Goal: Transaction & Acquisition: Subscribe to service/newsletter

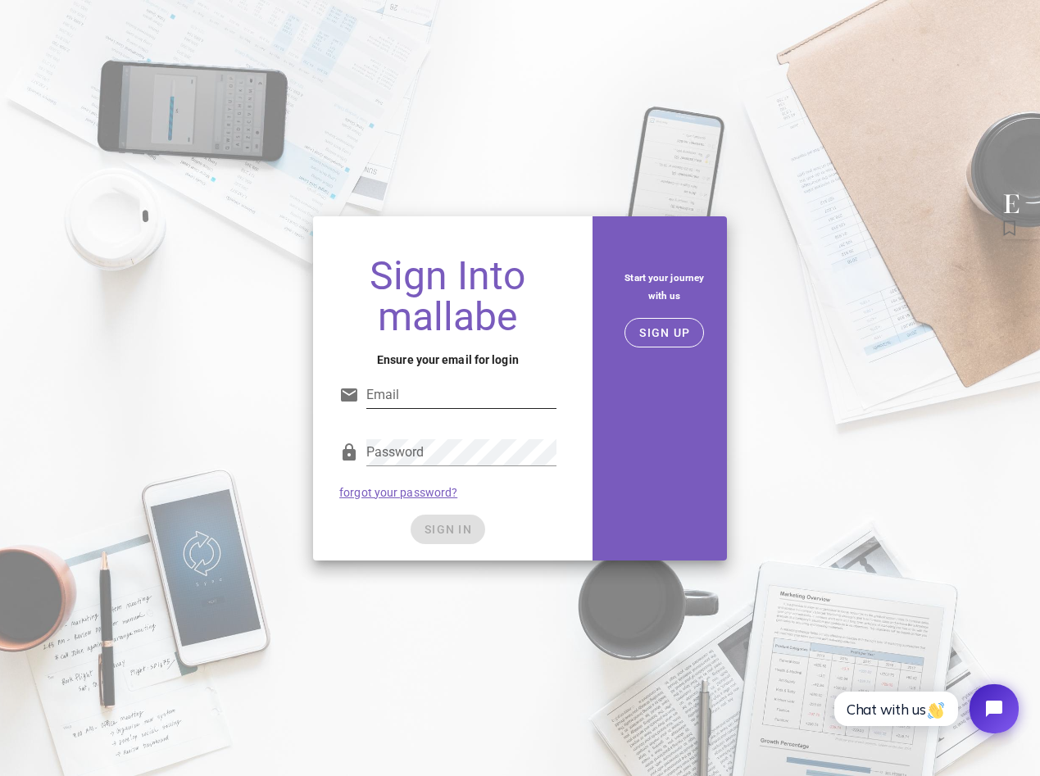
click at [422, 380] on div "Email" at bounding box center [447, 399] width 217 height 54
click at [403, 402] on input "Email" at bounding box center [461, 395] width 190 height 26
type input "haje.kamps@editorialist.com"
click at [574, 418] on div "Sign Into mallabe Ensure your email for login Email haje.kamps@editorialist.com…" at bounding box center [448, 402] width 270 height 318
click at [499, 465] on div "Password" at bounding box center [461, 452] width 190 height 26
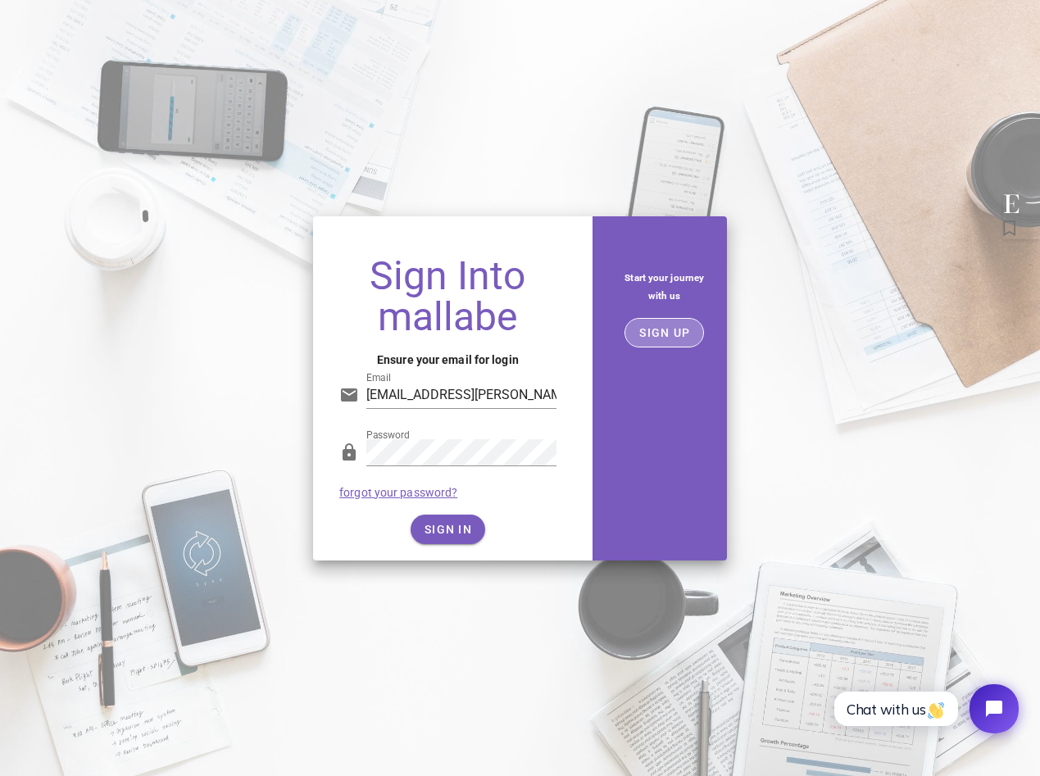
click at [672, 332] on span "SIGN UP" at bounding box center [665, 332] width 52 height 13
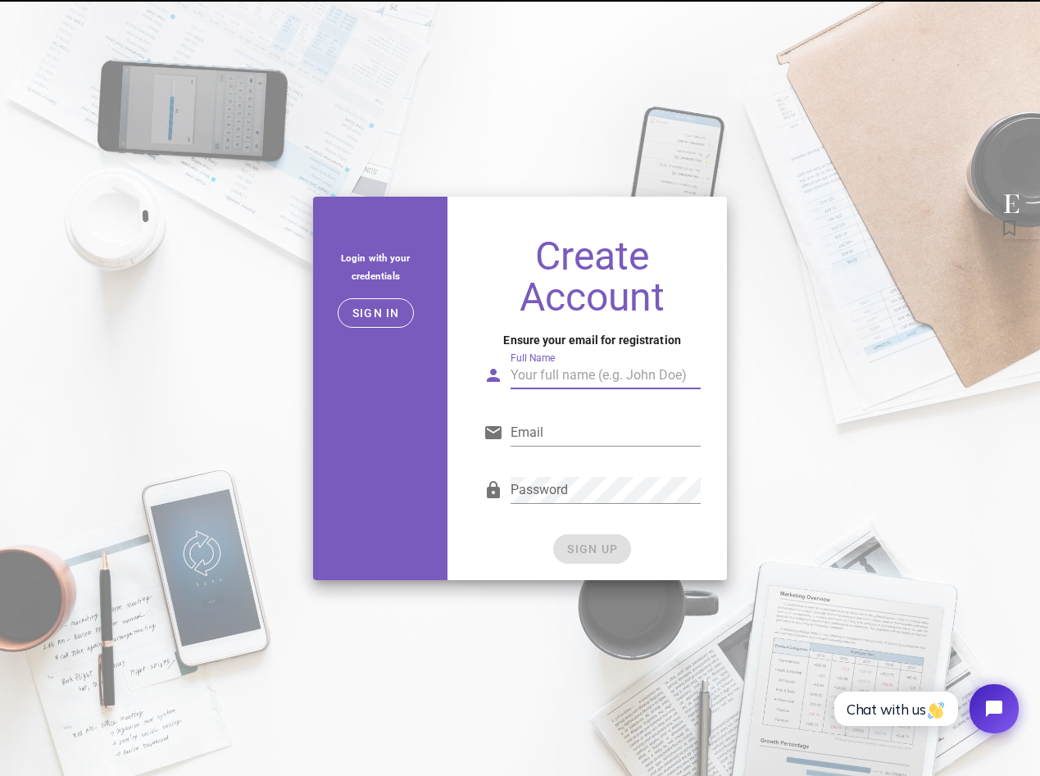
click at [549, 378] on input "Full Name" at bounding box center [606, 375] width 190 height 26
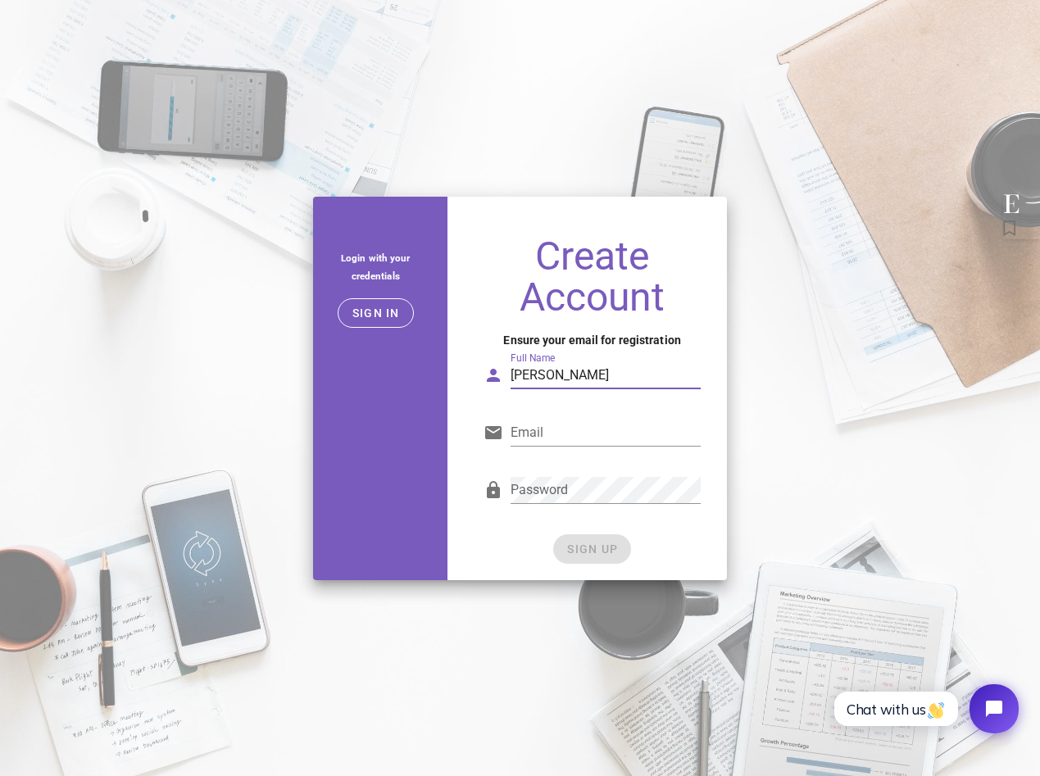
type input "Haje Kamps"
type input "haje.kamps@editorialist.com"
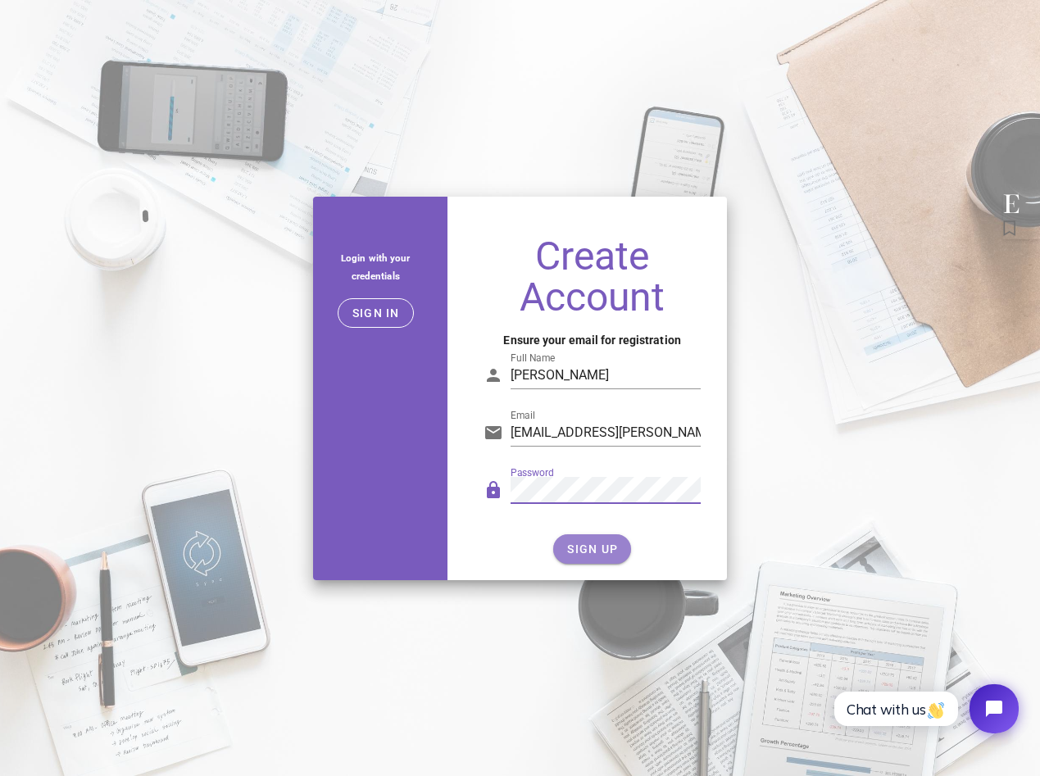
click at [600, 544] on span "SIGN UP" at bounding box center [593, 549] width 52 height 13
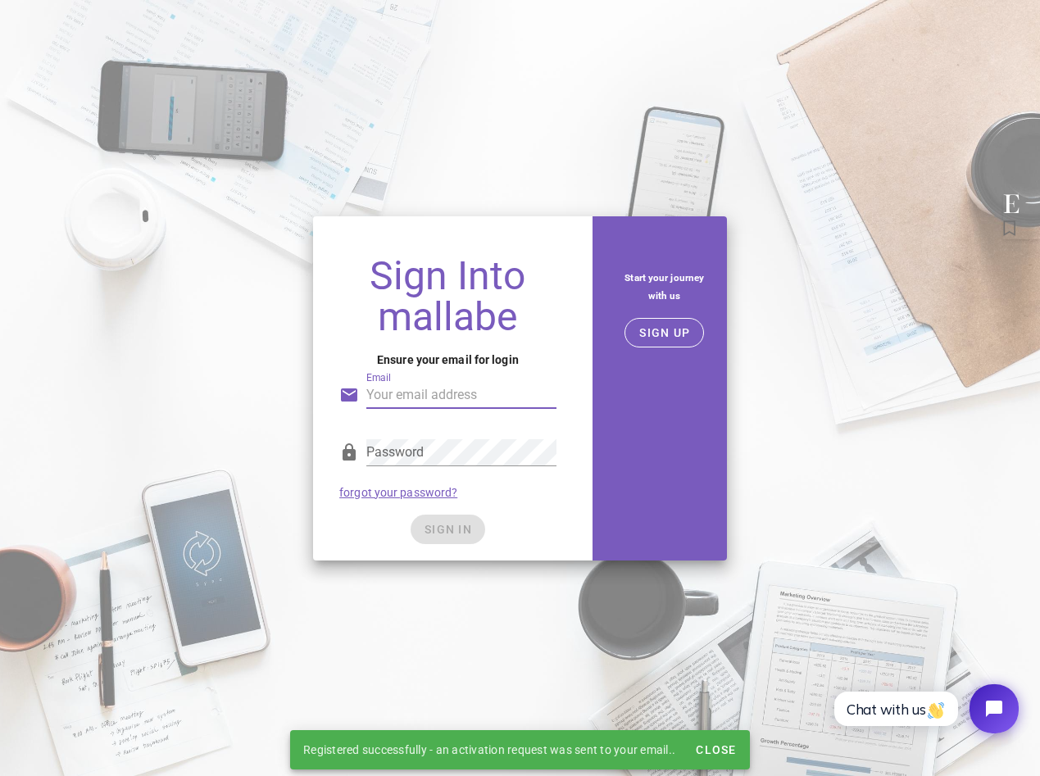
click at [444, 394] on input "Email" at bounding box center [461, 395] width 190 height 26
type input "haje.kamps@editorialist.com"
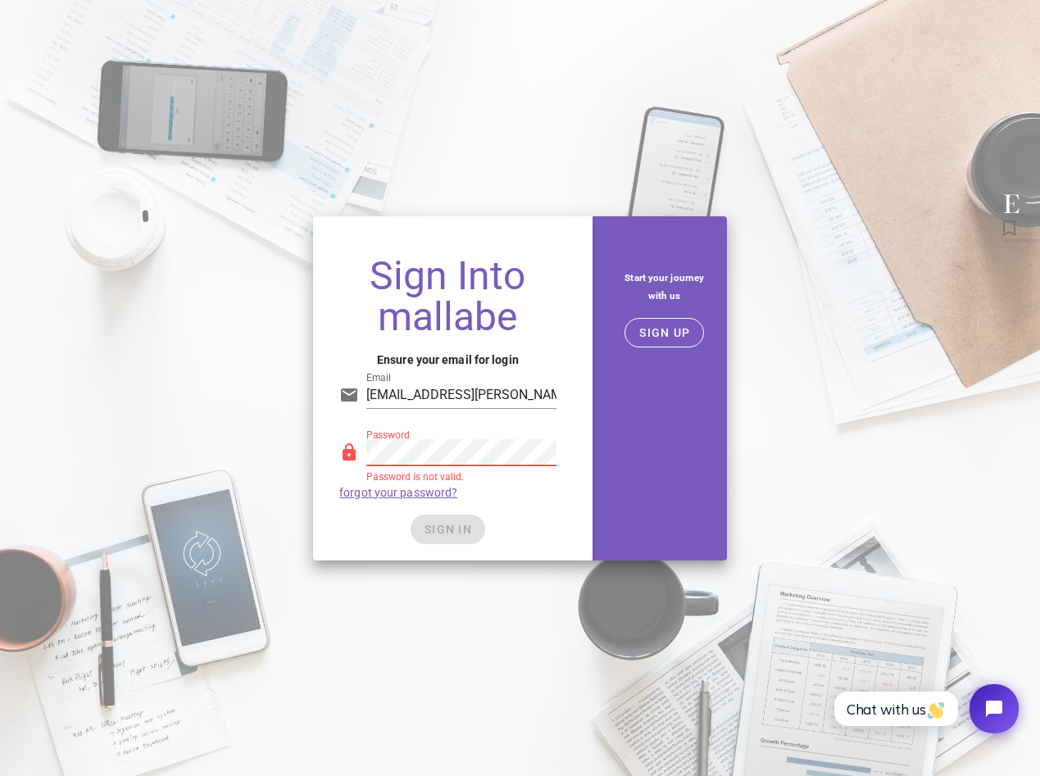
click at [658, 314] on div "Start your journey with us" at bounding box center [665, 287] width 125 height 62
click at [464, 527] on span "SIGN IN" at bounding box center [448, 529] width 48 height 13
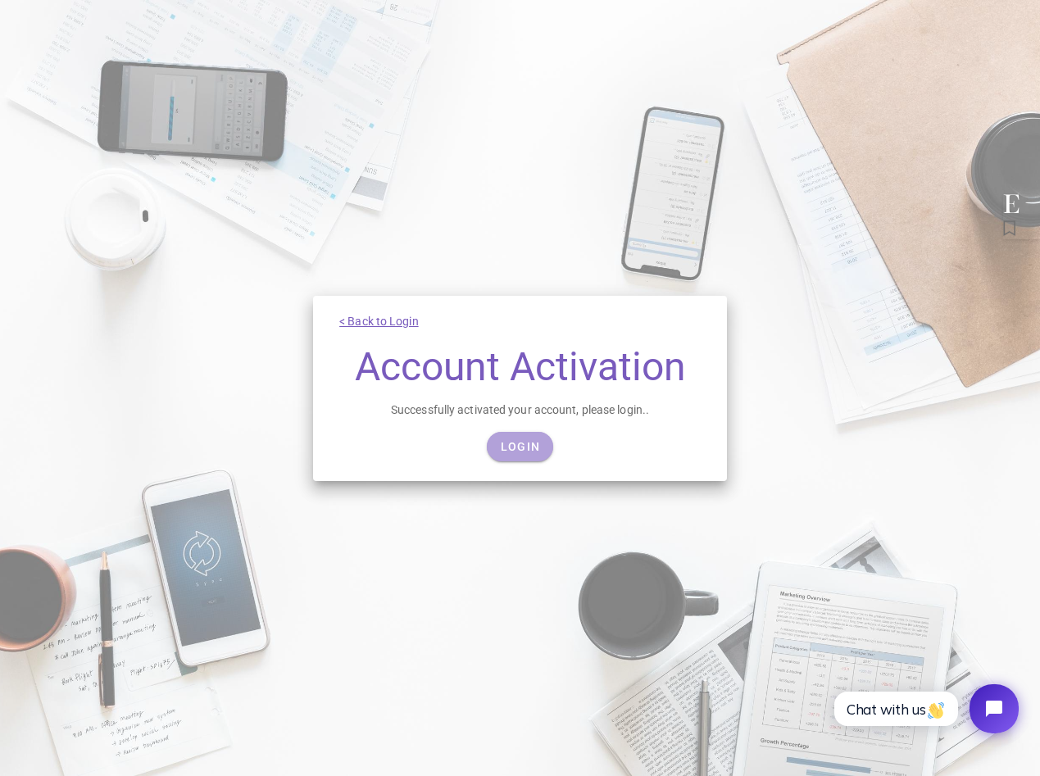
click at [522, 448] on span "Login" at bounding box center [520, 446] width 40 height 13
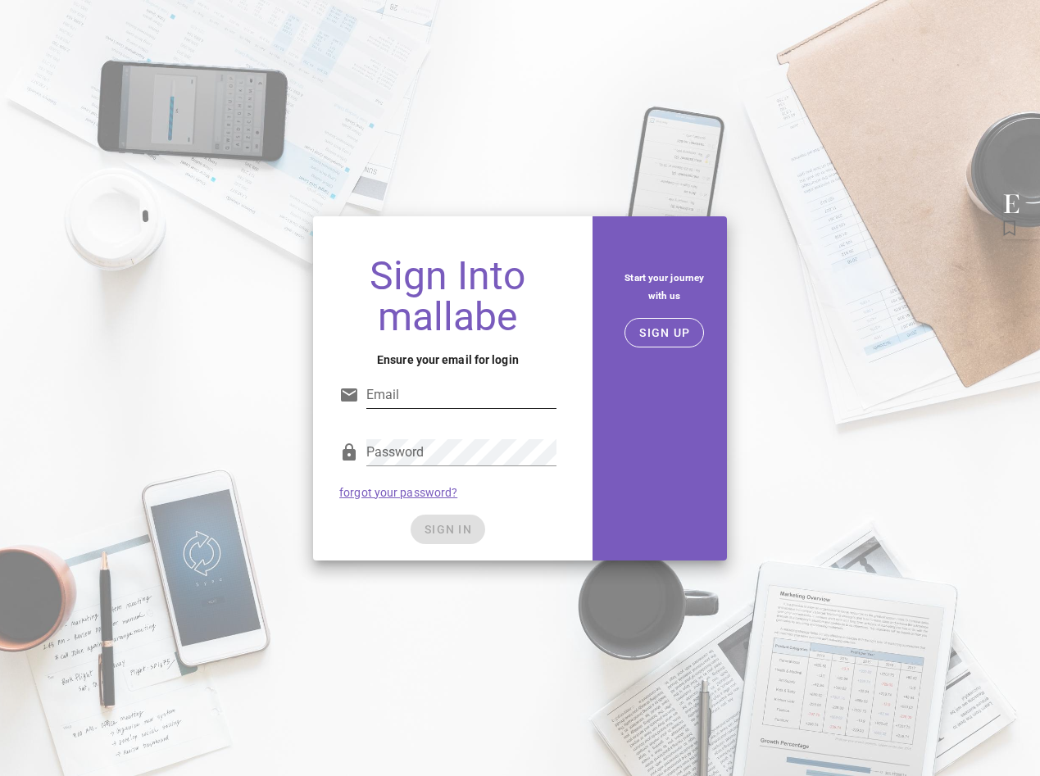
click at [470, 400] on input "Email" at bounding box center [461, 395] width 190 height 26
type input "haje.kamps@editorialist.com"
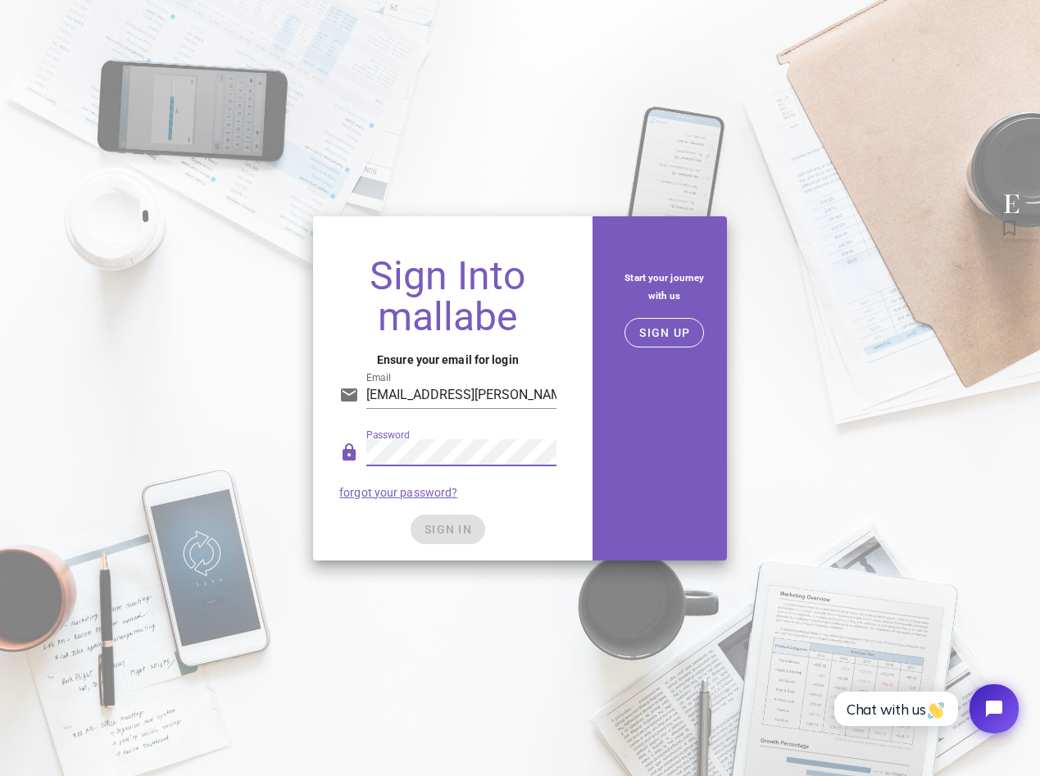
click at [457, 544] on div "Sign Into mallabe Ensure your email for login Email haje.kamps@editorialist.com…" at bounding box center [448, 402] width 270 height 318
click at [458, 535] on span "SIGN IN" at bounding box center [448, 529] width 48 height 13
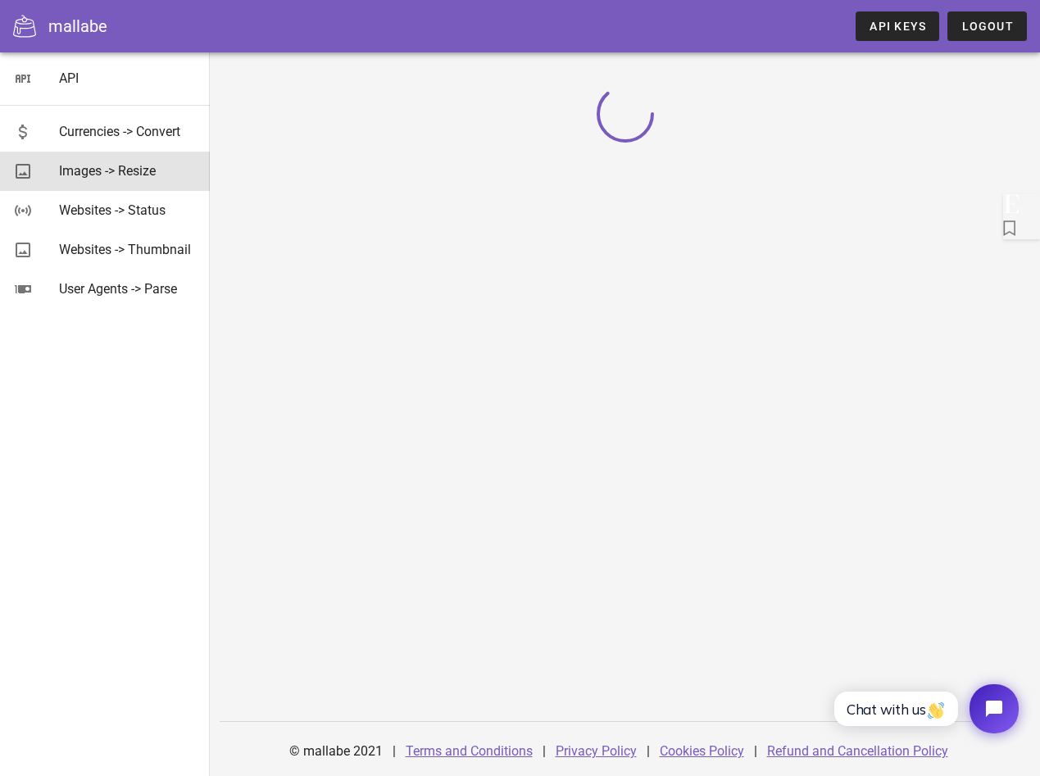
click at [125, 175] on div "Images -> Resize" at bounding box center [128, 171] width 138 height 16
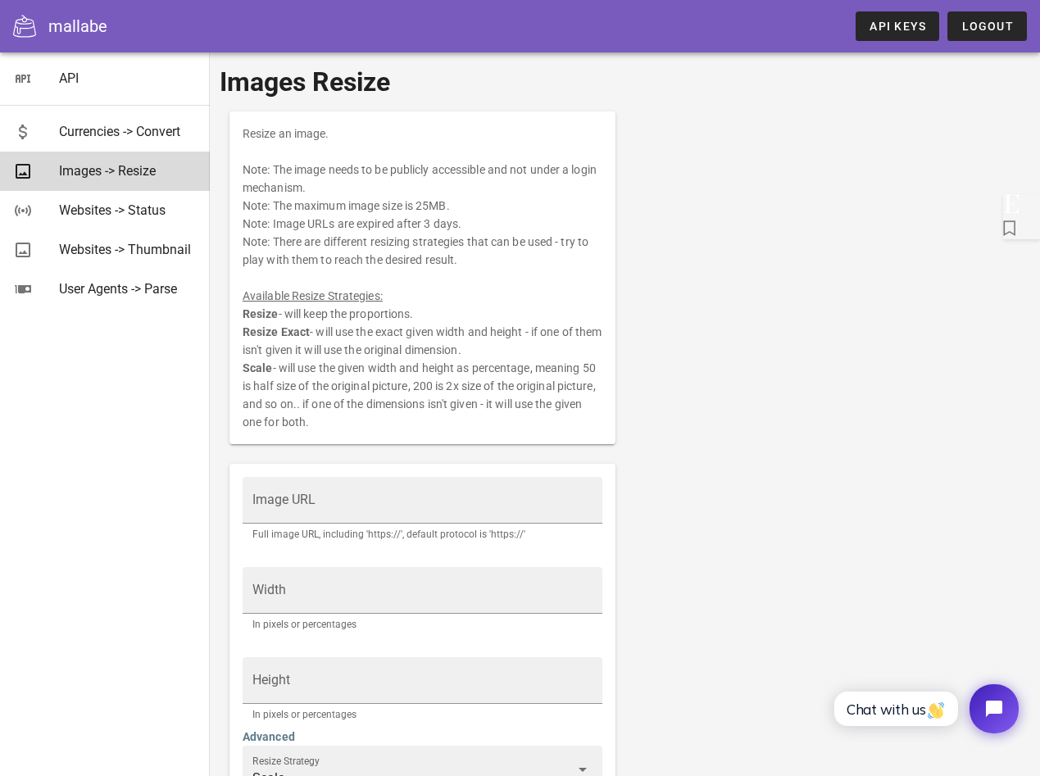
click at [125, 175] on div "Images -> Resize" at bounding box center [128, 171] width 138 height 16
click at [681, 268] on div "Resize an image. Note: The image needs to be publicly accessible and not under …" at bounding box center [625, 485] width 811 height 767
click at [677, 275] on div "Resize an image. Note: The image needs to be publicly accessible and not under …" at bounding box center [625, 485] width 811 height 767
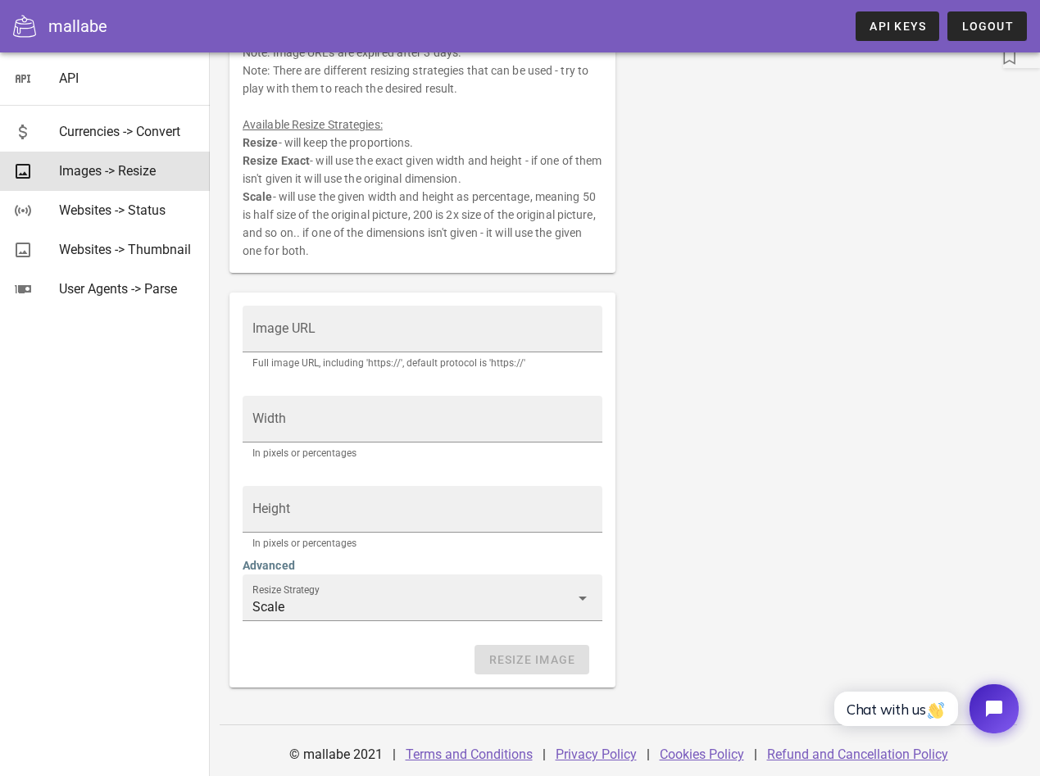
scroll to position [171, 0]
click at [890, 35] on link "API Keys" at bounding box center [898, 26] width 84 height 30
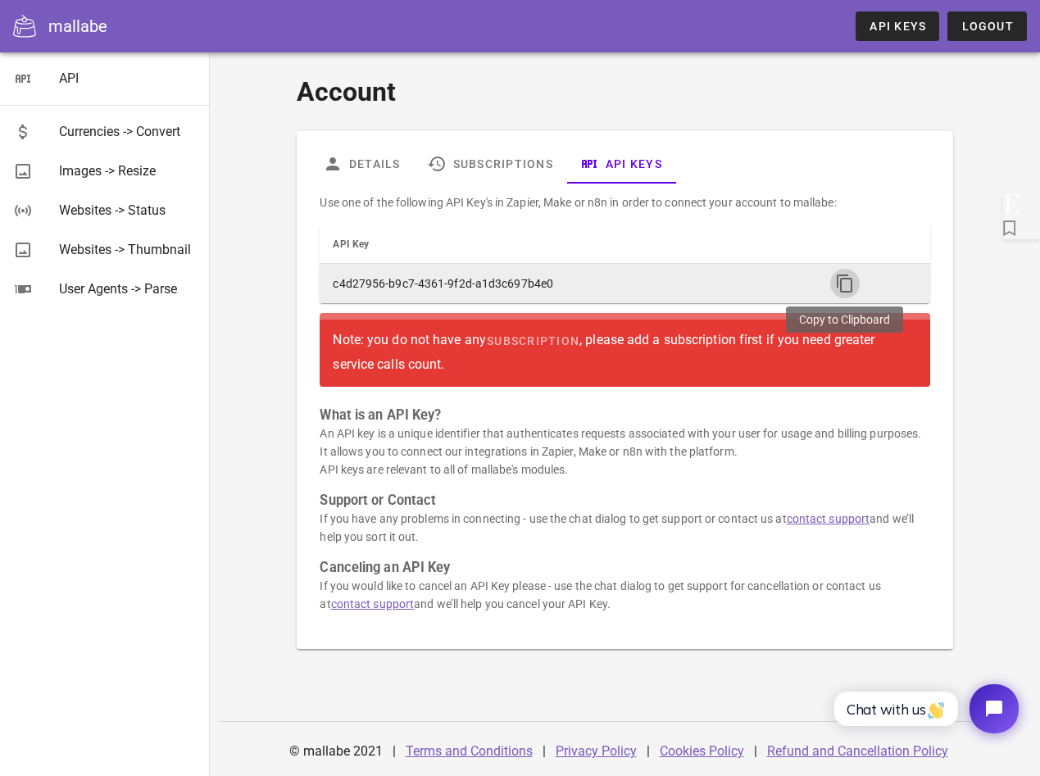
click at [849, 281] on icon "button" at bounding box center [845, 284] width 20 height 20
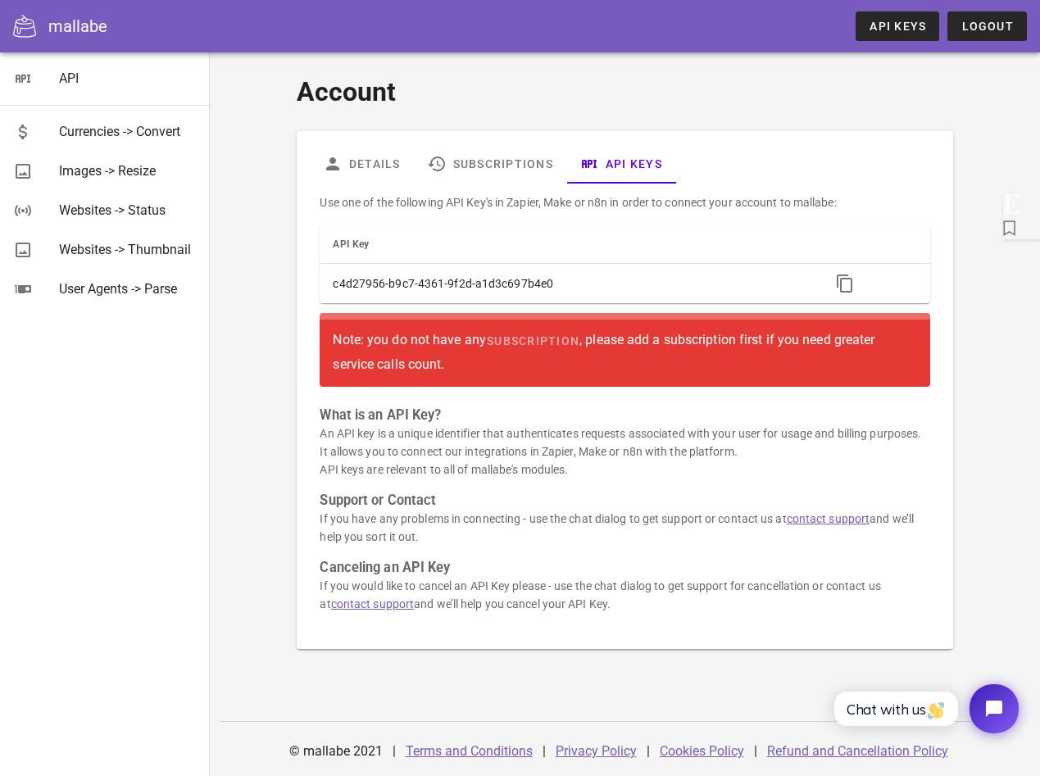
click at [244, 189] on div "Account Details Subscriptions API Keys Use one of the following API Key's in Za…" at bounding box center [625, 360] width 811 height 597
click at [234, 90] on div "Account Details Subscriptions API Keys Use one of the following API Key's in Za…" at bounding box center [625, 360] width 811 height 597
click at [76, 77] on div "API" at bounding box center [128, 79] width 138 height 16
click at [495, 153] on link "Subscriptions" at bounding box center [490, 163] width 153 height 39
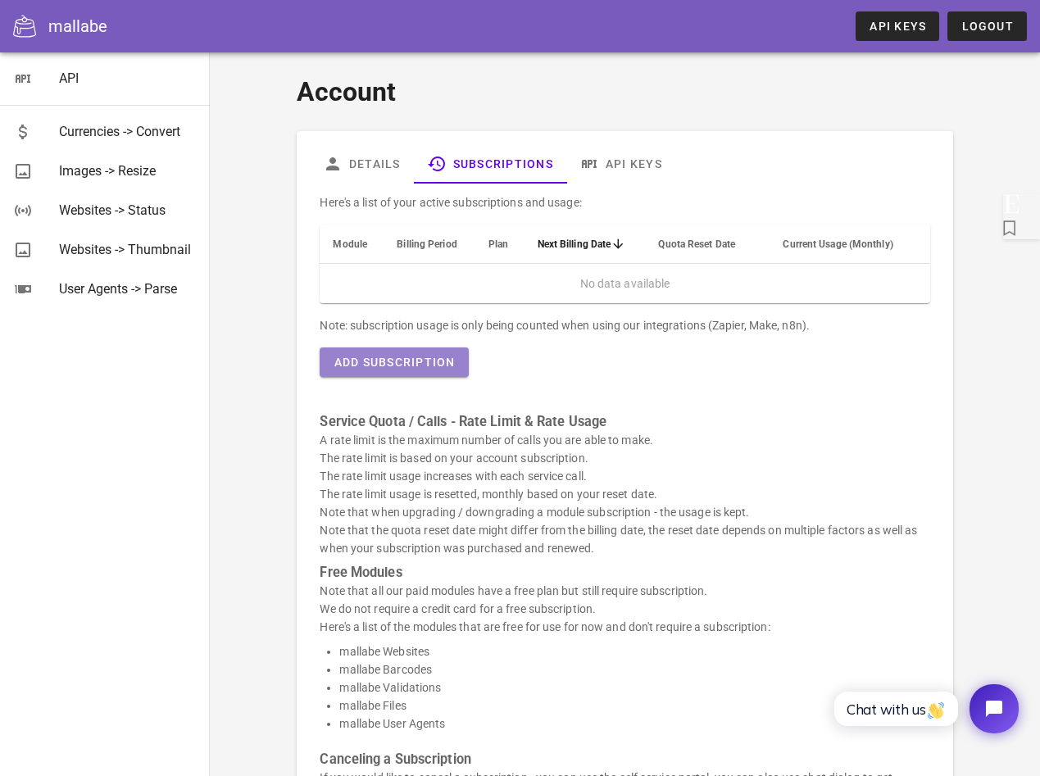
click at [382, 361] on span "Add Subscription" at bounding box center [394, 362] width 122 height 13
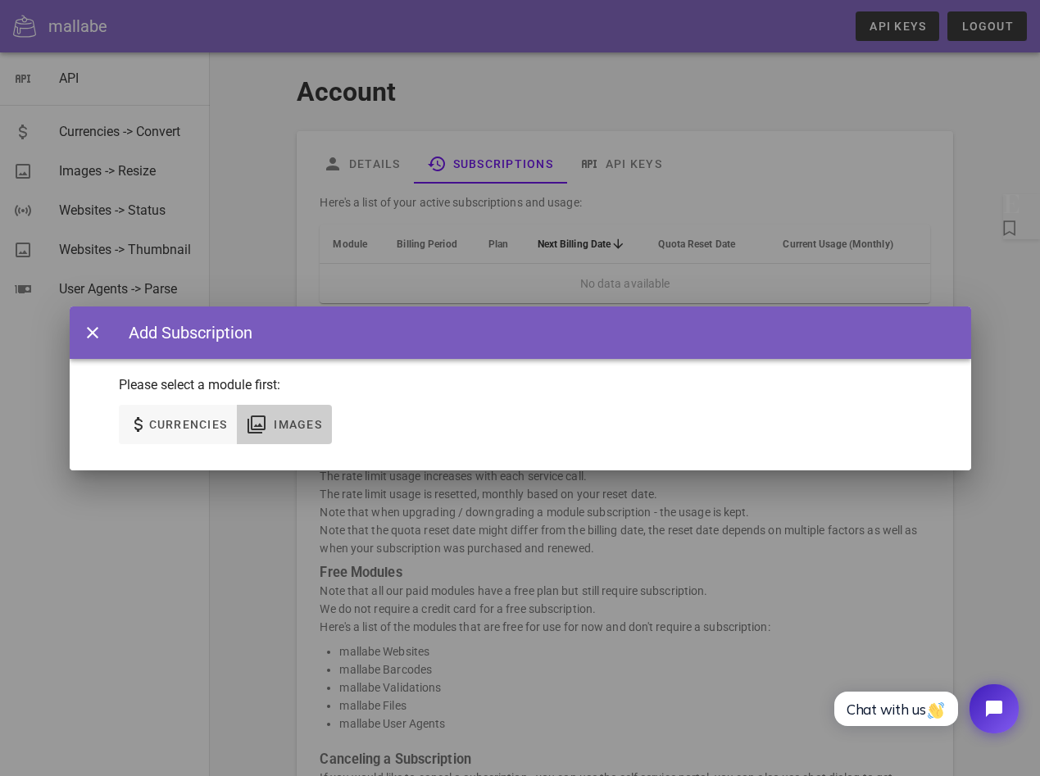
click at [288, 430] on span "Images" at bounding box center [297, 424] width 49 height 13
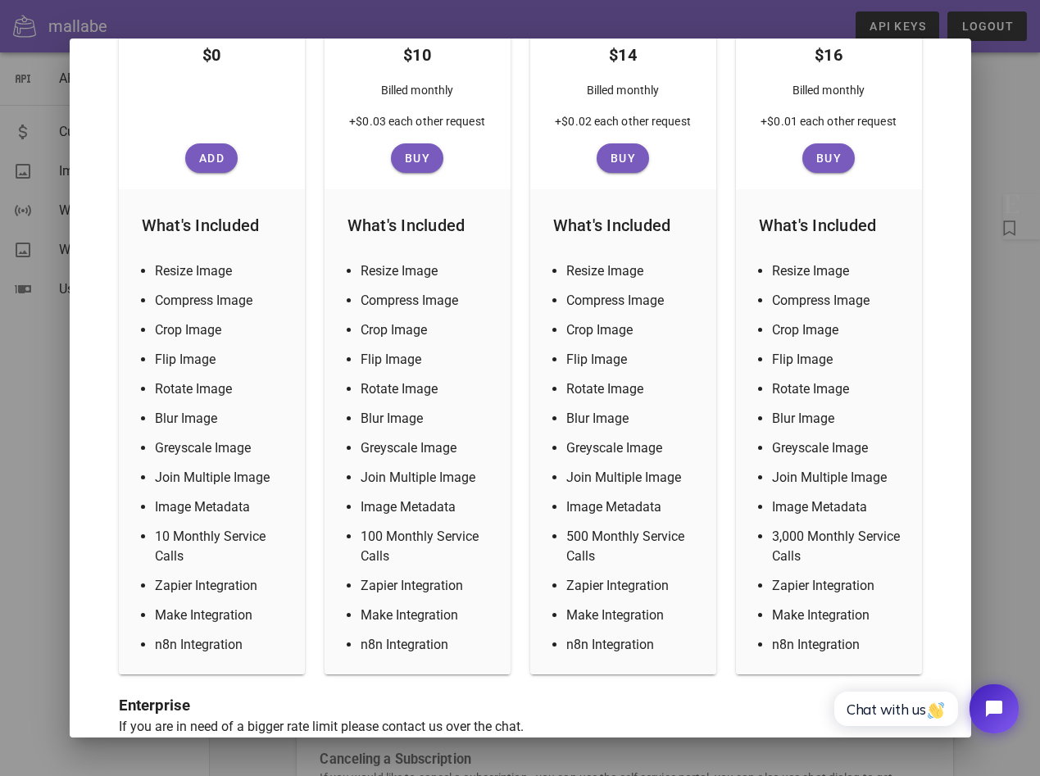
scroll to position [396, 0]
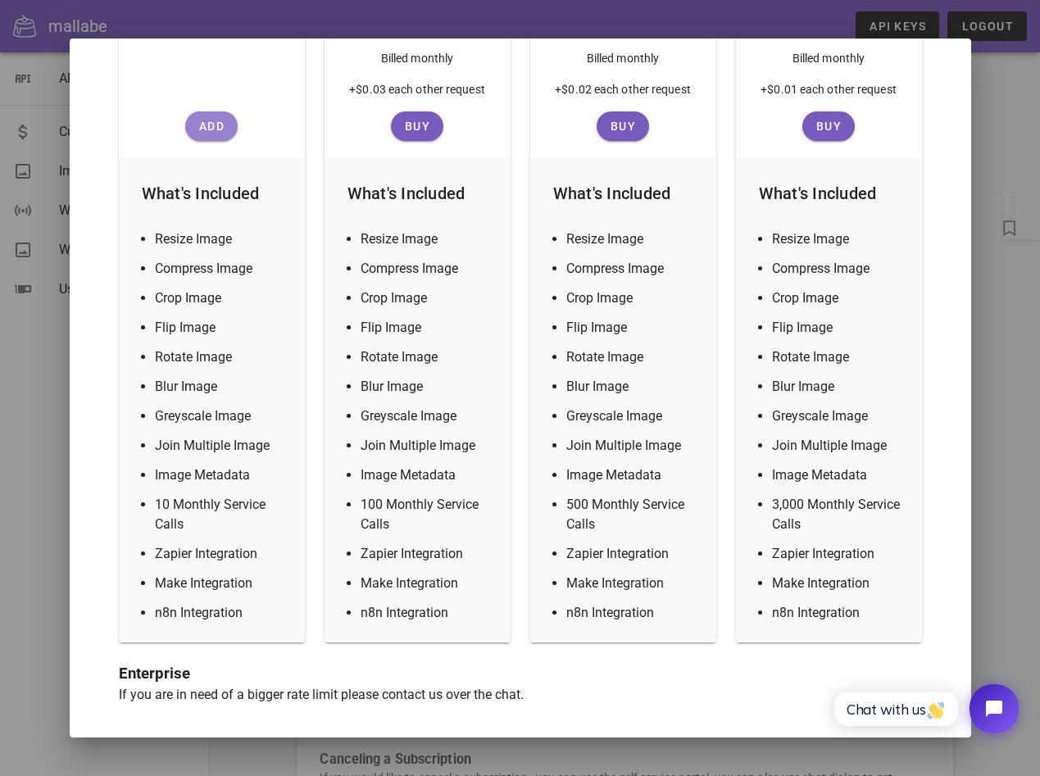
click at [199, 122] on span "Add" at bounding box center [211, 126] width 39 height 13
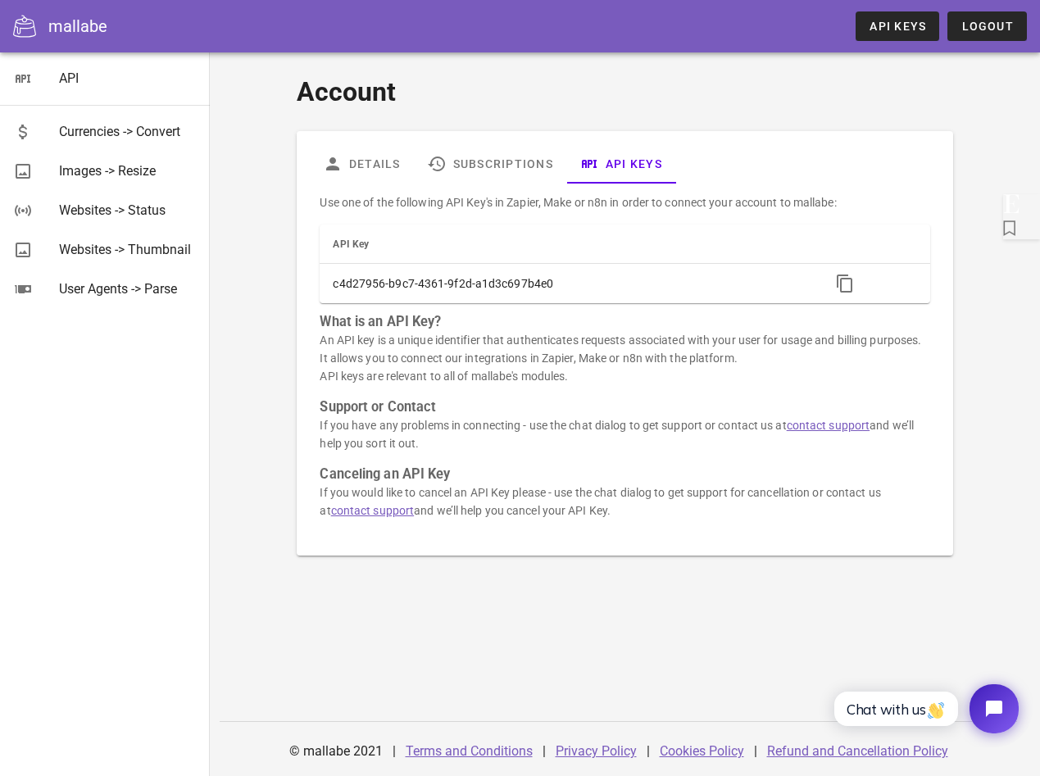
click at [583, 599] on div "Account Details Subscriptions API Keys Use one of the following API Key's in Za…" at bounding box center [625, 349] width 831 height 595
click at [579, 597] on div "Account Details Subscriptions API Keys Use one of the following API Key's in Za…" at bounding box center [625, 349] width 831 height 595
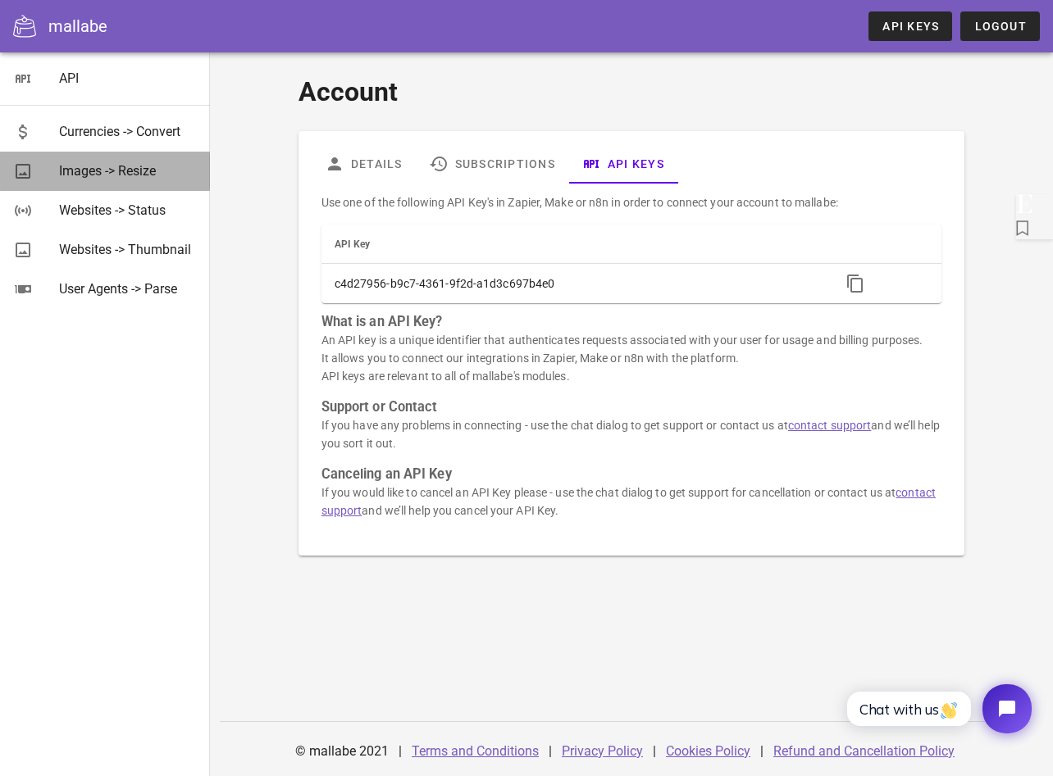
click at [96, 178] on div "Images -> Resize" at bounding box center [128, 171] width 138 height 16
